Goal: Check status: Check status

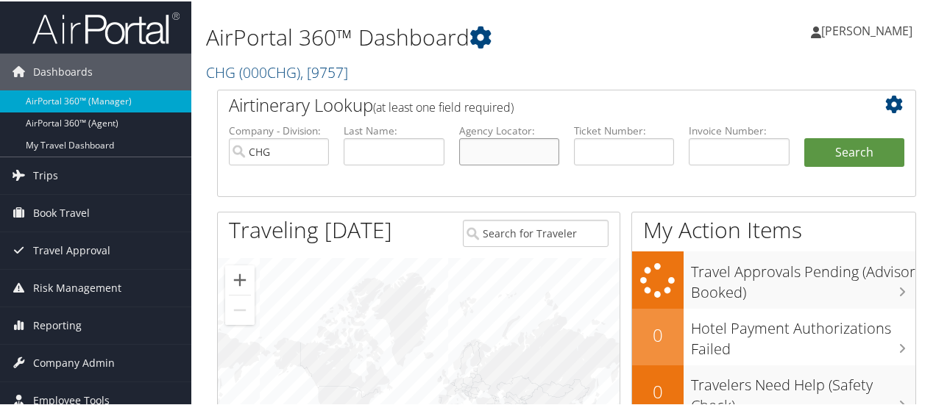
click at [507, 150] on input "text" at bounding box center [509, 150] width 100 height 27
type input "gidkxn"
click at [804, 137] on button "Search" at bounding box center [854, 151] width 100 height 29
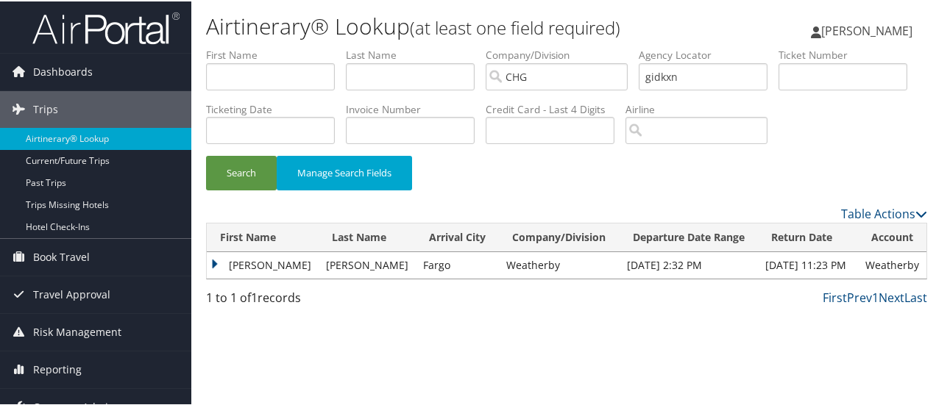
click at [215, 277] on td "Dhaval" at bounding box center [263, 264] width 112 height 26
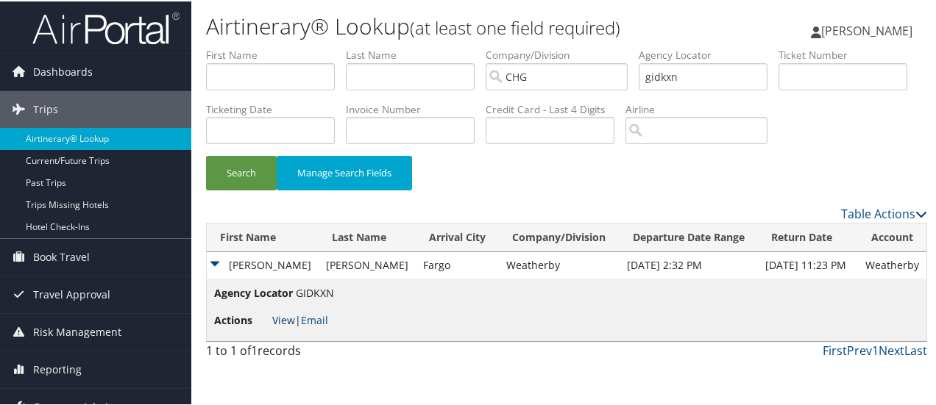
click at [285, 326] on link "View" at bounding box center [283, 319] width 23 height 14
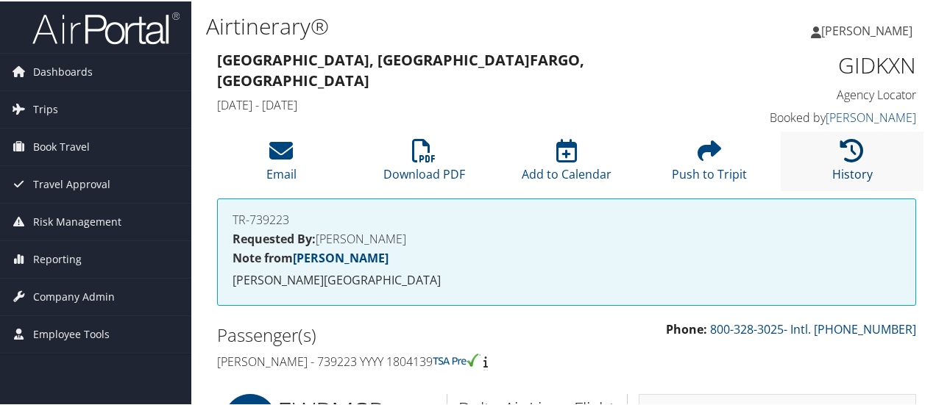
click at [840, 161] on icon at bounding box center [852, 150] width 24 height 24
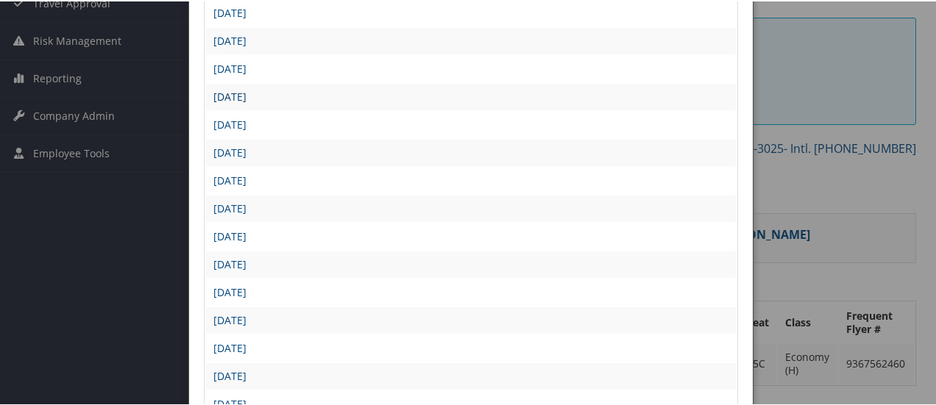
scroll to position [221, 0]
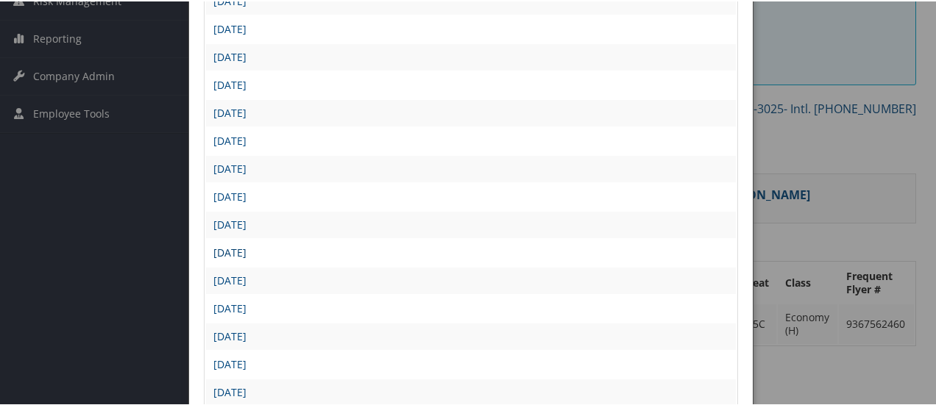
click at [247, 248] on link "[DATE]" at bounding box center [229, 251] width 33 height 14
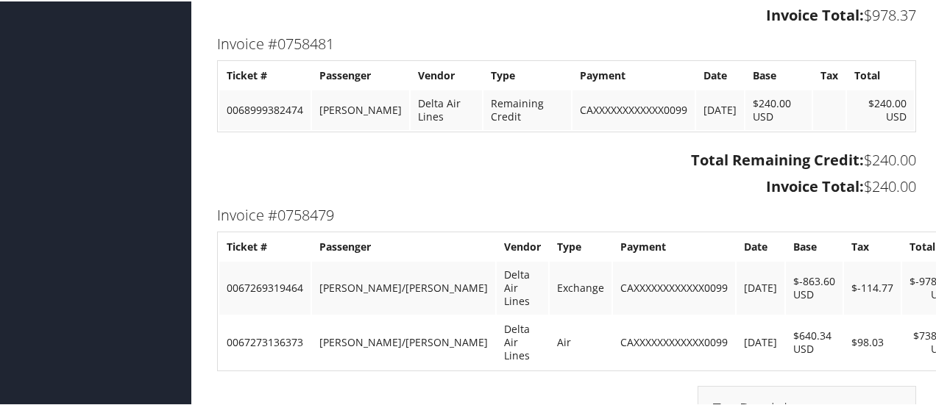
scroll to position [2796, 0]
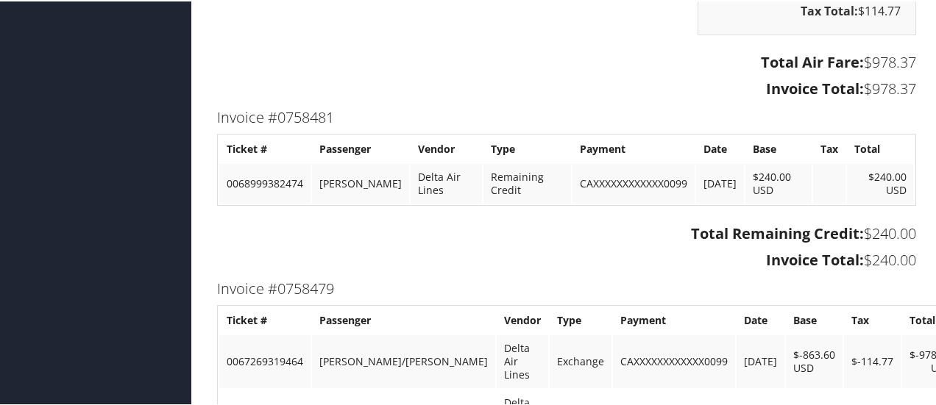
click at [667, 109] on h3 "Invoice #0758481" at bounding box center [566, 116] width 699 height 21
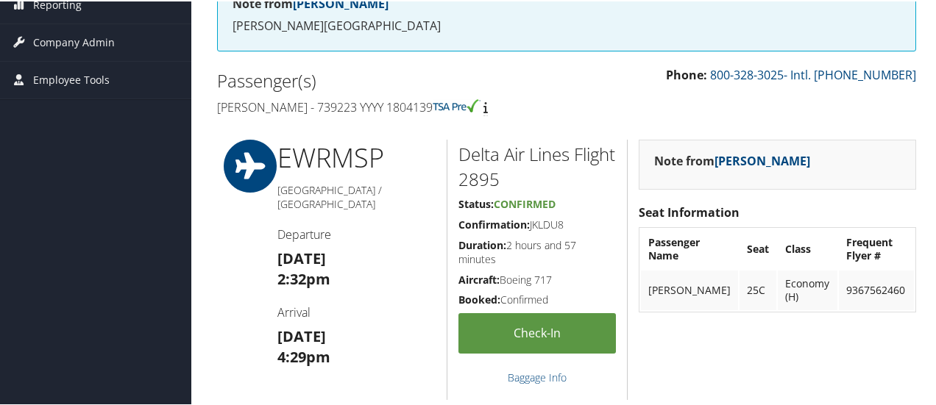
scroll to position [0, 0]
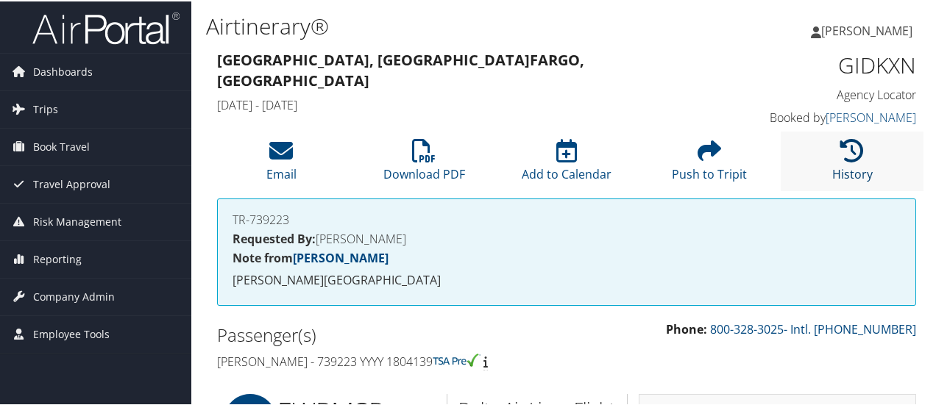
click at [840, 161] on icon at bounding box center [852, 150] width 24 height 24
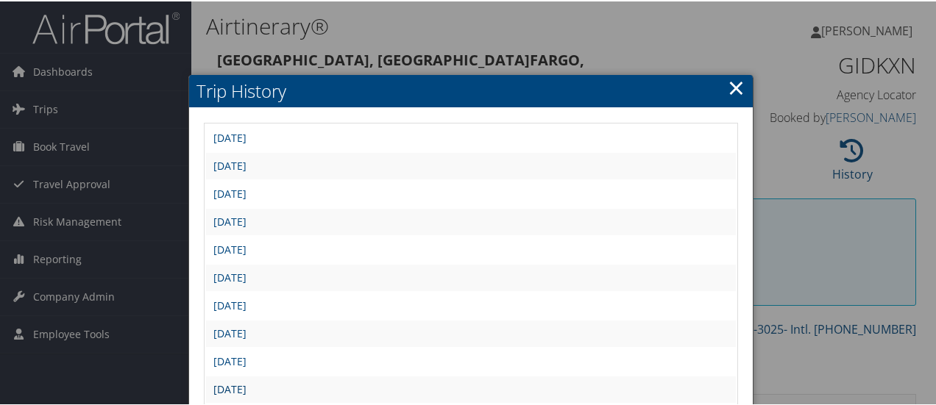
click at [247, 386] on link "Thu Jul 24 11:15:53 MDT 2025" at bounding box center [229, 388] width 33 height 14
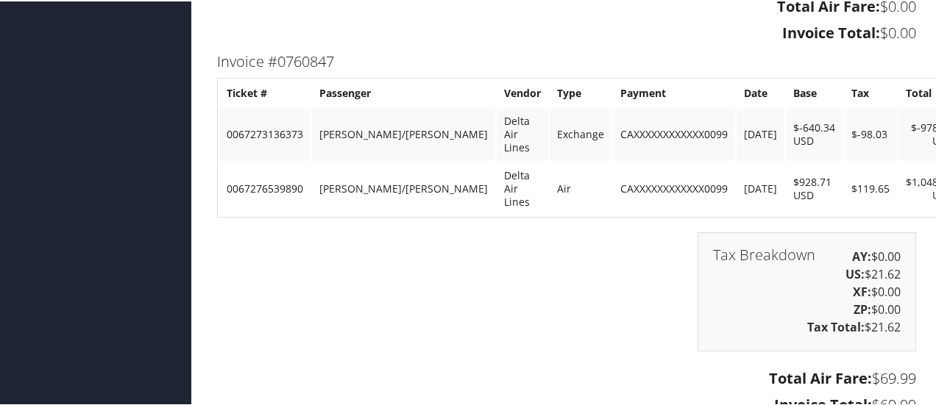
scroll to position [3385, 0]
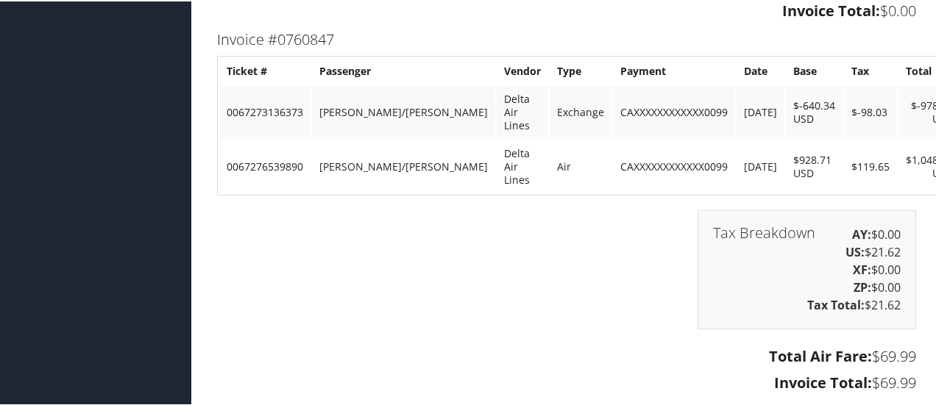
click at [561, 247] on div "Tax Breakdown AY: $0.00 US: $21.62 XF: $0.00 ZP: $0.00 Tax Total: $21.62" at bounding box center [566, 276] width 721 height 134
click at [574, 345] on h3 "Total Air Fare: $69.99" at bounding box center [566, 355] width 699 height 21
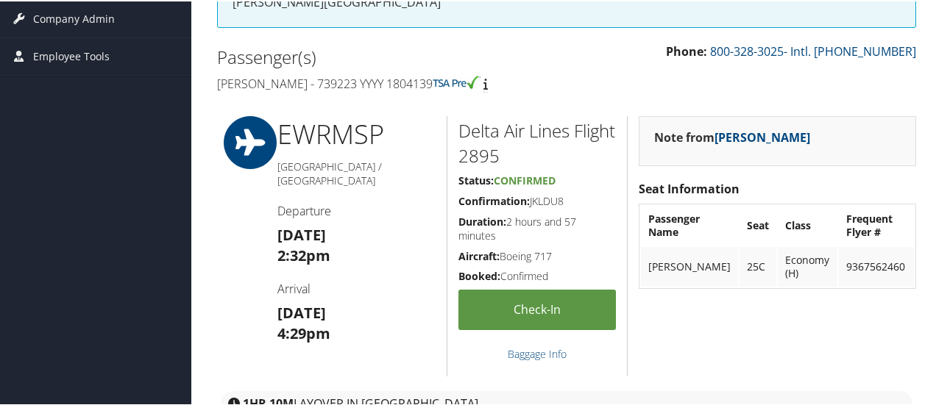
scroll to position [0, 0]
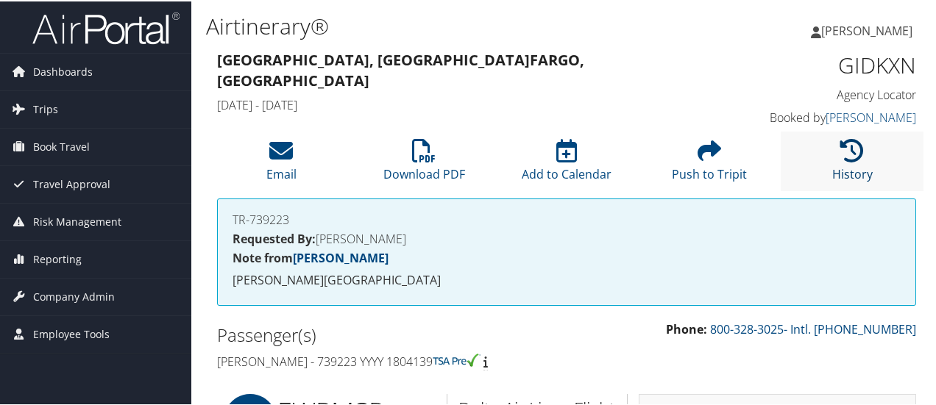
click at [848, 161] on icon at bounding box center [852, 150] width 24 height 24
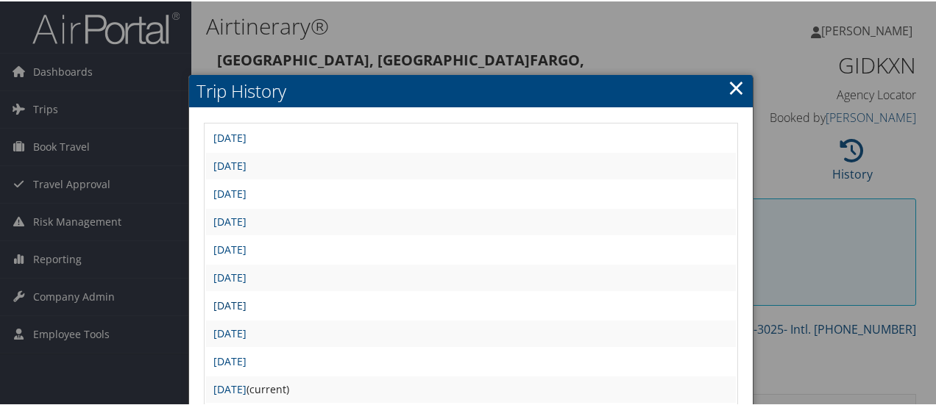
click at [247, 302] on link "Fri Jul 25 15:28:10 MDT 2025" at bounding box center [229, 304] width 33 height 14
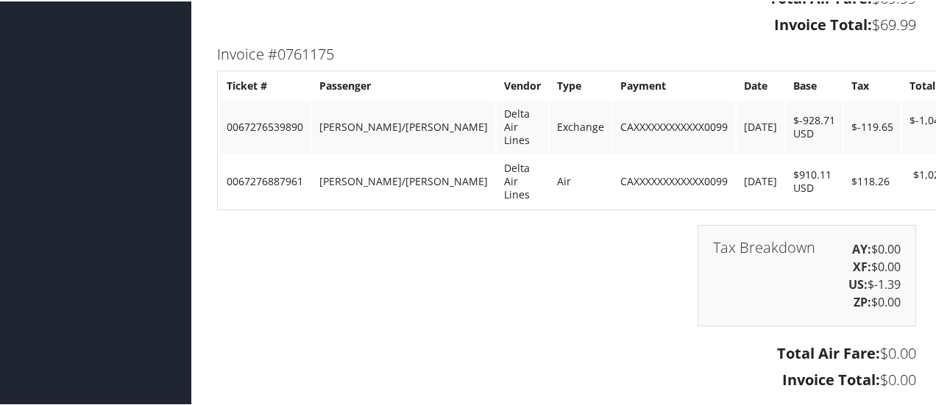
scroll to position [3606, 0]
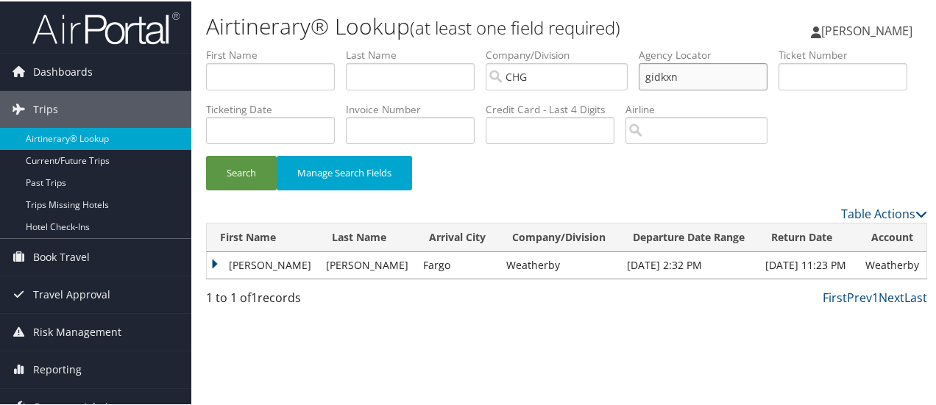
click at [659, 74] on input "gidkxn" at bounding box center [703, 75] width 129 height 27
type input "ypswma"
click at [206, 155] on button "Search" at bounding box center [241, 172] width 71 height 35
click at [215, 277] on td "Lance" at bounding box center [263, 264] width 112 height 26
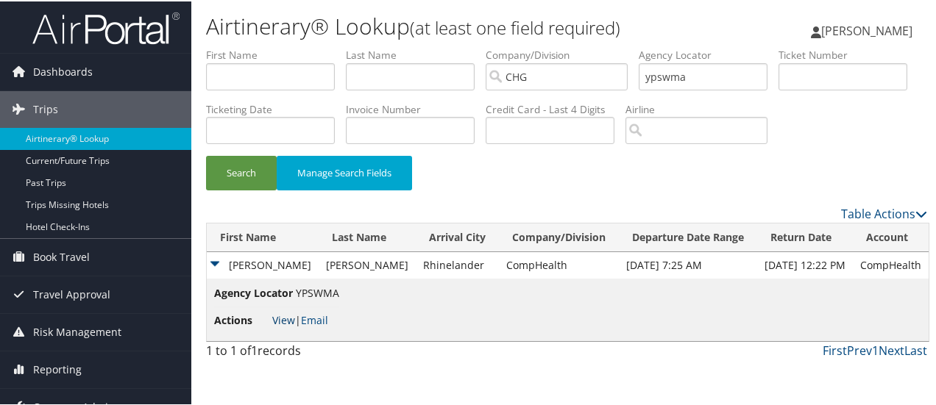
click at [283, 326] on link "View" at bounding box center [283, 319] width 23 height 14
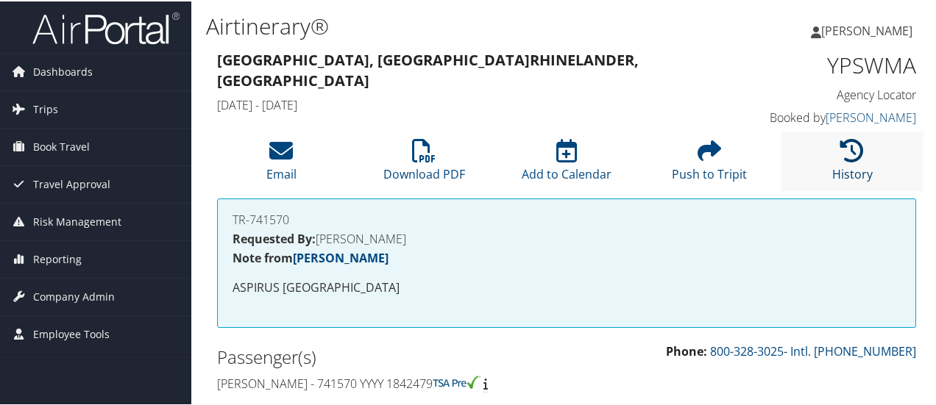
click at [843, 143] on icon at bounding box center [852, 150] width 24 height 24
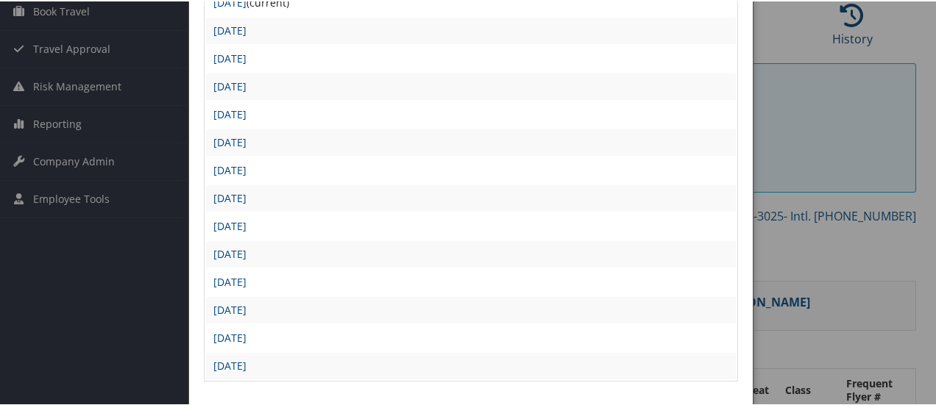
scroll to position [147, 0]
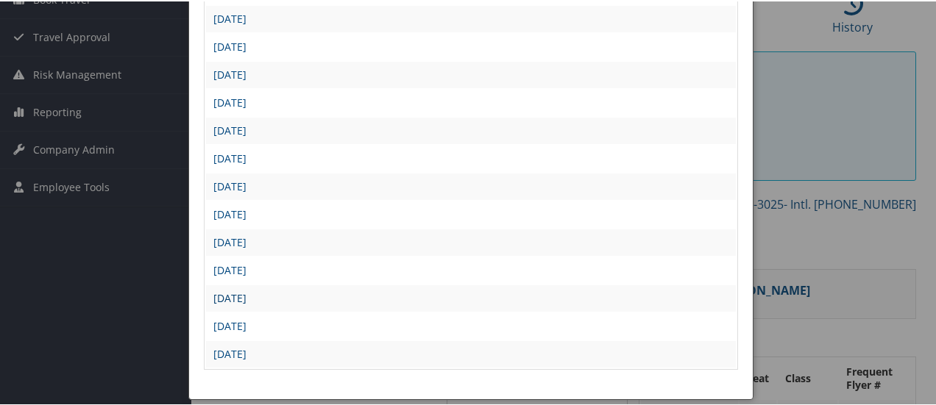
click at [247, 298] on link "[DATE]" at bounding box center [229, 297] width 33 height 14
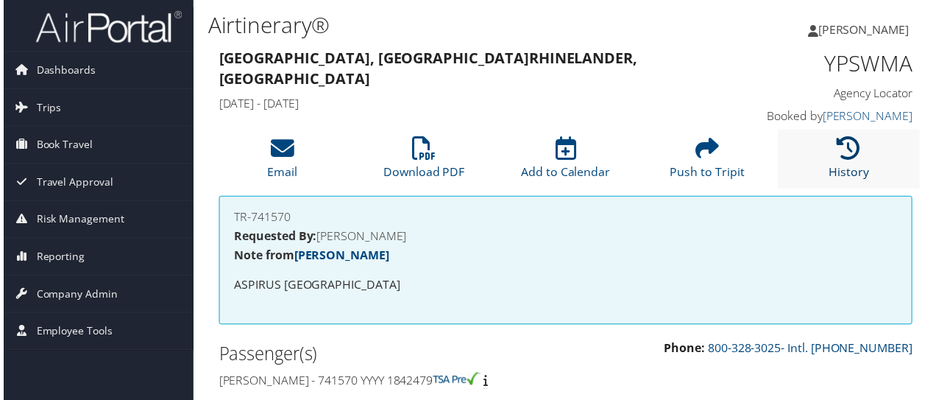
click at [851, 155] on icon at bounding box center [852, 150] width 24 height 24
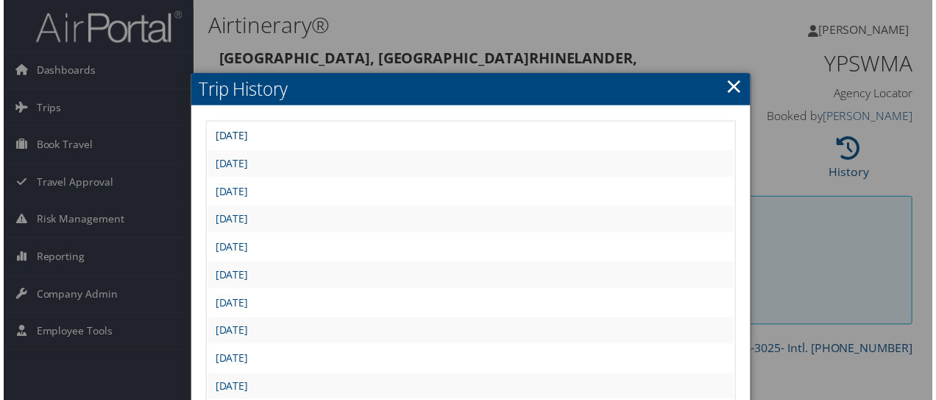
click at [247, 132] on link "[DATE]" at bounding box center [229, 137] width 33 height 14
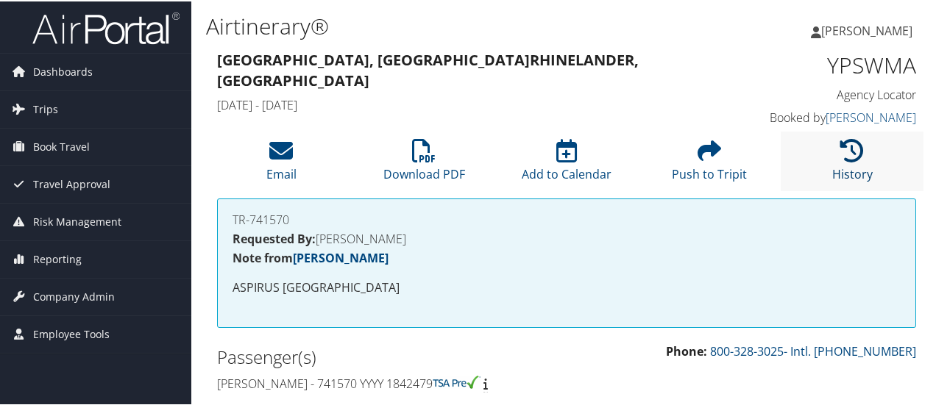
click at [858, 160] on icon at bounding box center [852, 150] width 24 height 24
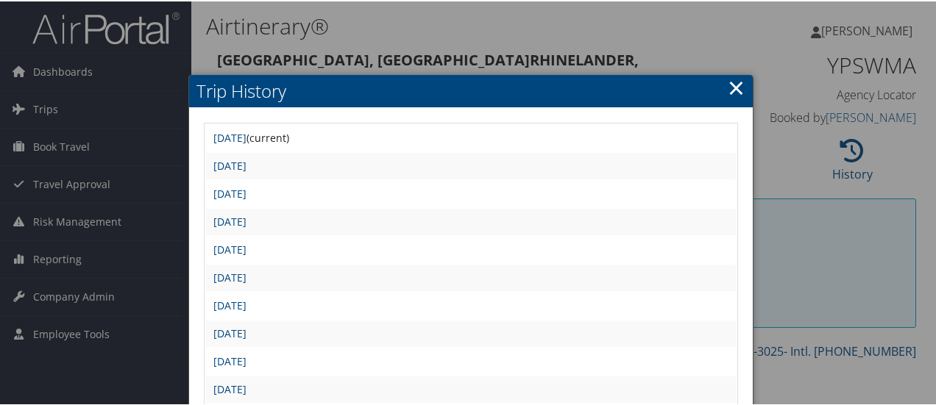
click at [728, 80] on link "×" at bounding box center [736, 85] width 17 height 29
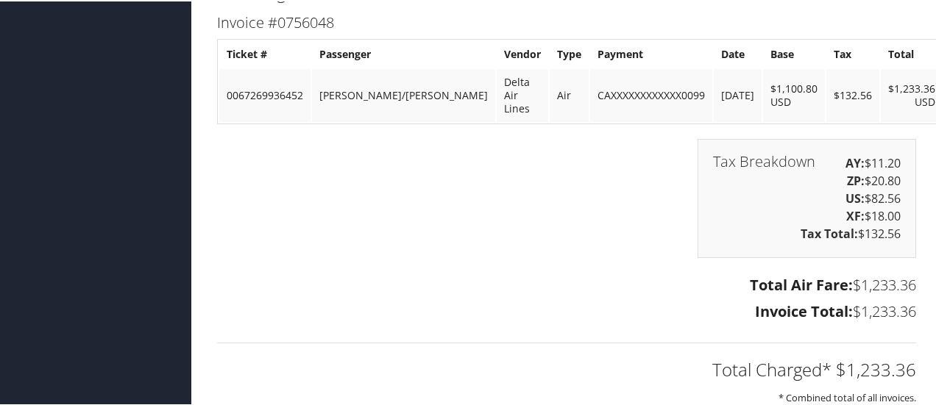
scroll to position [2942, 0]
